Goal: Task Accomplishment & Management: Manage account settings

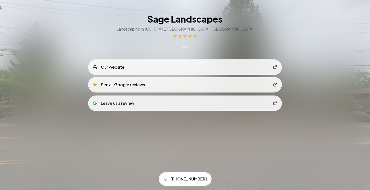
click at [175, 83] on link "See all Google reviews" at bounding box center [185, 85] width 192 height 14
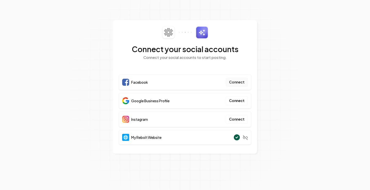
click at [235, 82] on button "Connect" at bounding box center [237, 82] width 22 height 9
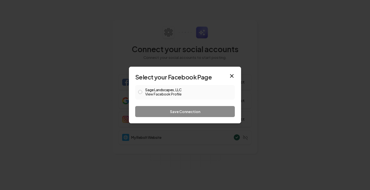
click at [141, 92] on button "Sage Landscapes, LLC View Facebook Profile" at bounding box center [140, 92] width 4 height 4
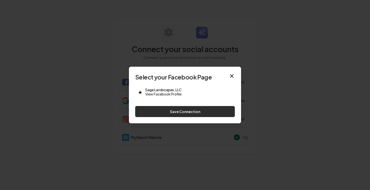
click at [165, 113] on button "Save Connection" at bounding box center [185, 111] width 100 height 11
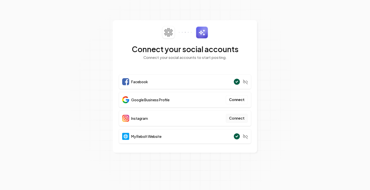
click at [238, 119] on button "Connect" at bounding box center [237, 118] width 22 height 9
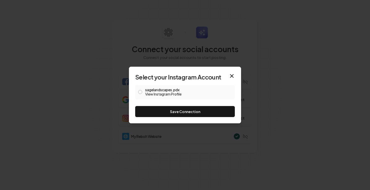
click at [140, 89] on span at bounding box center [140, 92] width 4 height 6
click at [142, 92] on button "sagelandscapes.pdx View Instagram Profile" at bounding box center [140, 92] width 4 height 4
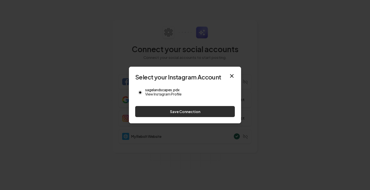
click at [151, 108] on button "Save Connection" at bounding box center [185, 111] width 100 height 11
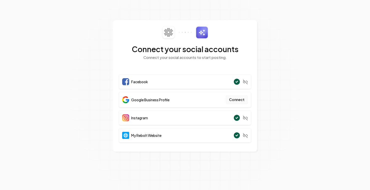
click at [237, 100] on button "Connect" at bounding box center [237, 99] width 22 height 9
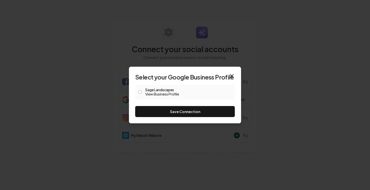
click at [144, 90] on div "Sage Landscapes View Business Profile" at bounding box center [185, 92] width 100 height 15
click at [141, 92] on button "Sage Landscapes View Business Profile" at bounding box center [140, 92] width 4 height 4
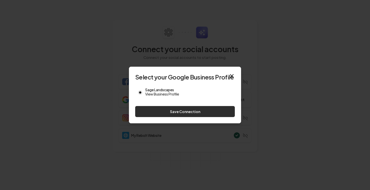
click at [149, 109] on button "Save Connection" at bounding box center [185, 111] width 100 height 11
